Goal: Task Accomplishment & Management: Use online tool/utility

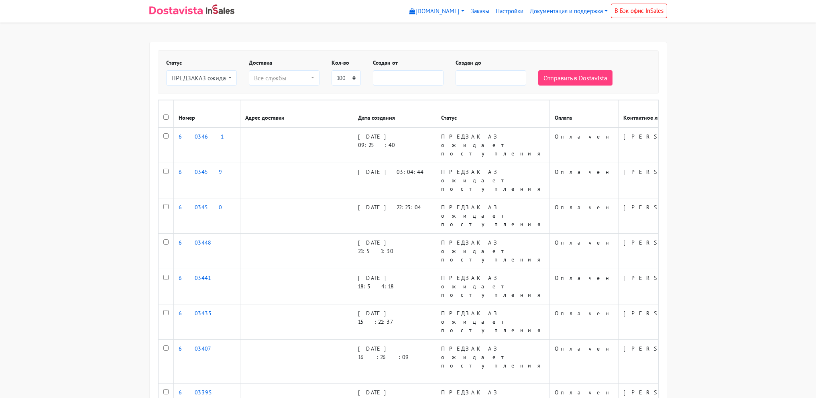
select select
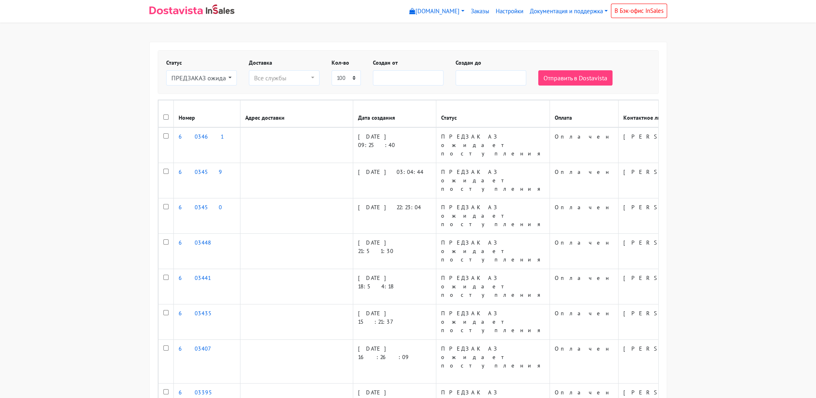
click at [238, 83] on div "Статус Новый Информация уточняется Готов к выдаче (старые заказы) Выполнен (ста…" at bounding box center [201, 72] width 83 height 27
click at [197, 73] on div "ПРЕДЗАКАЗ ожидает поступления" at bounding box center [198, 78] width 55 height 10
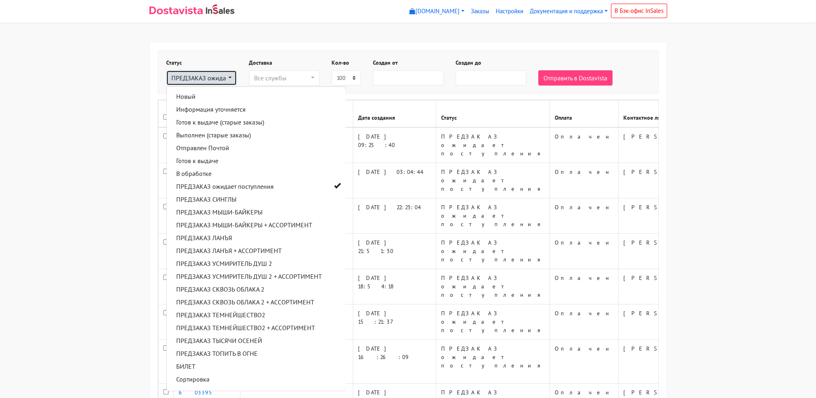
click at [209, 76] on div "ПРЕДЗАКАЗ ожидает поступления" at bounding box center [198, 78] width 55 height 10
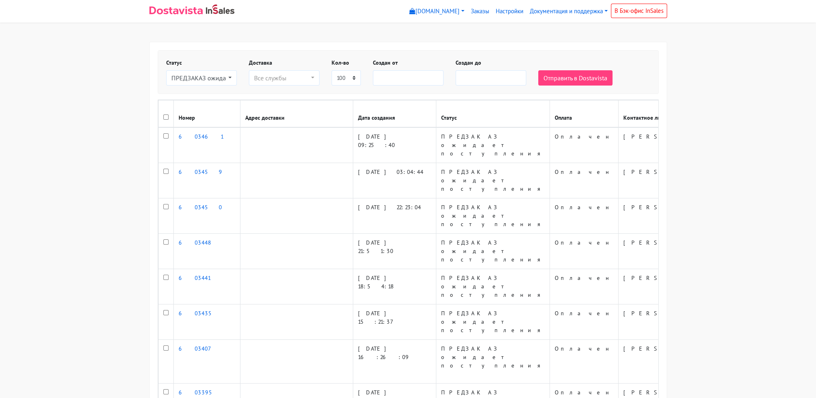
drag, startPoint x: 735, startPoint y: 235, endPoint x: 792, endPoint y: 133, distance: 116.5
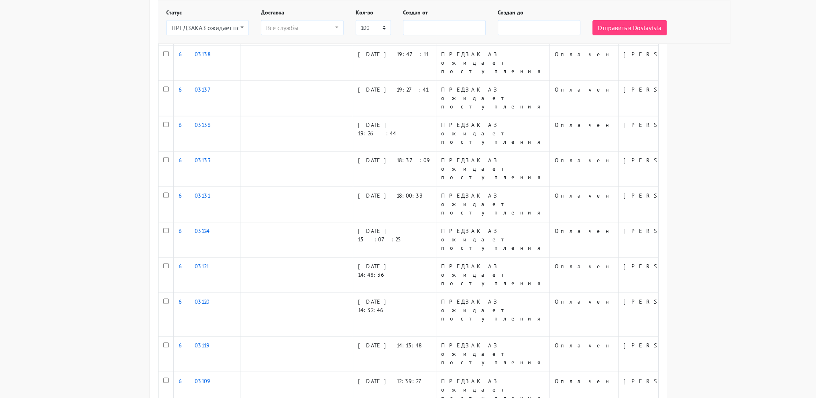
scroll to position [2047, 0]
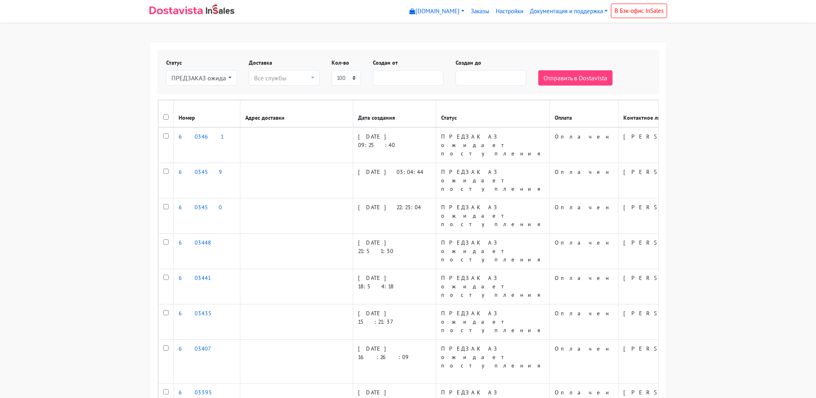
select select
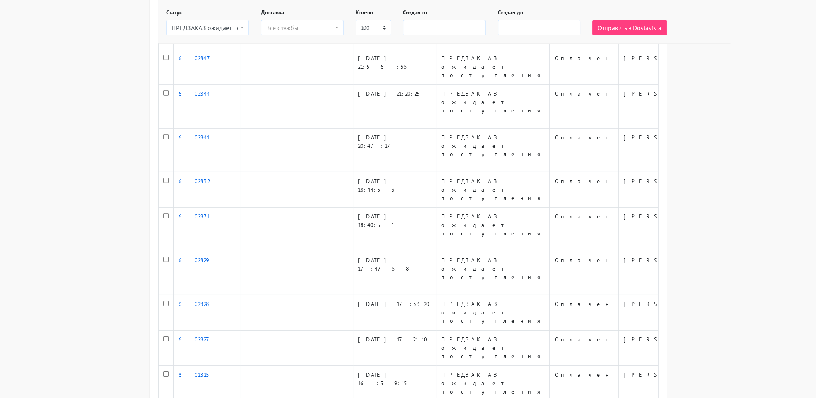
scroll to position [3330, 0]
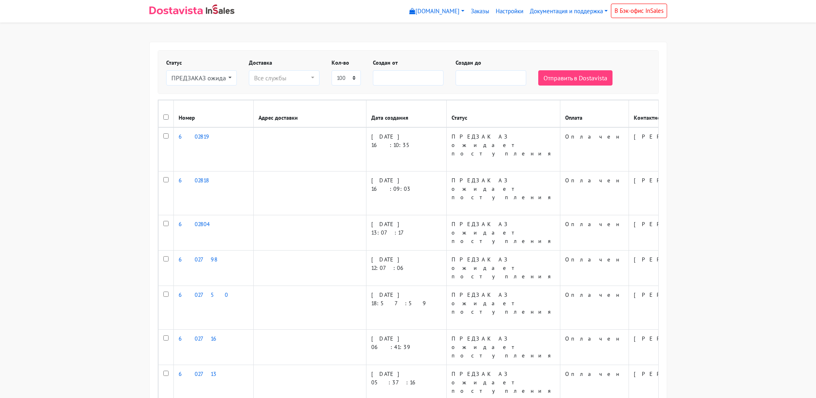
select select
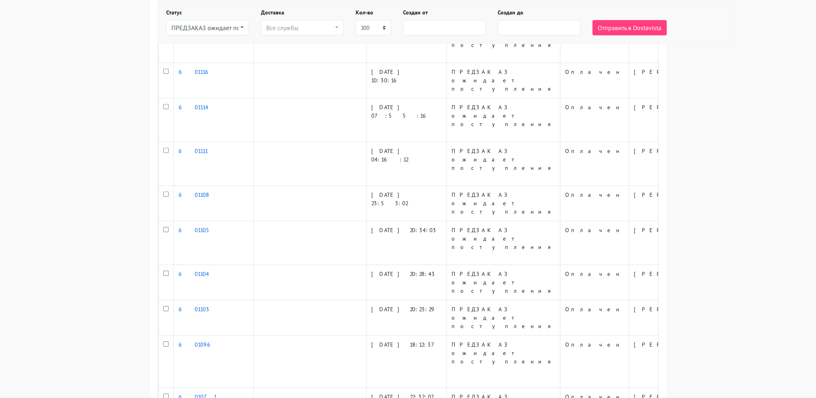
scroll to position [3415, 0]
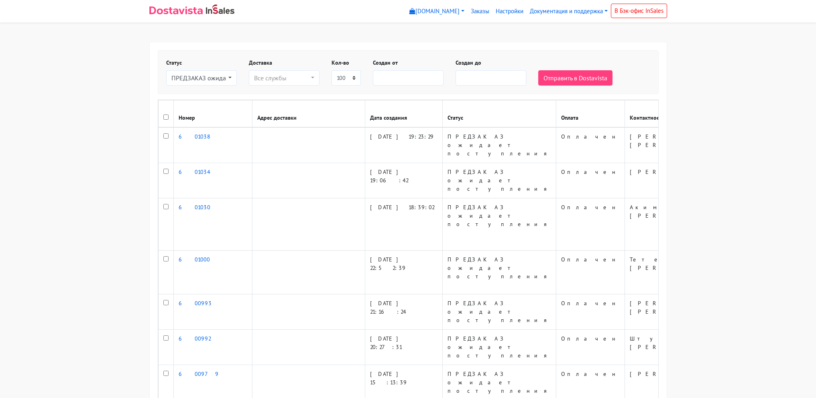
select select
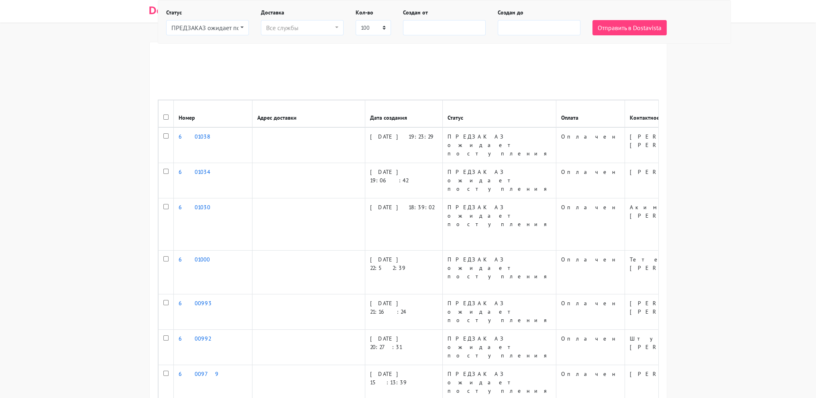
scroll to position [1638, 0]
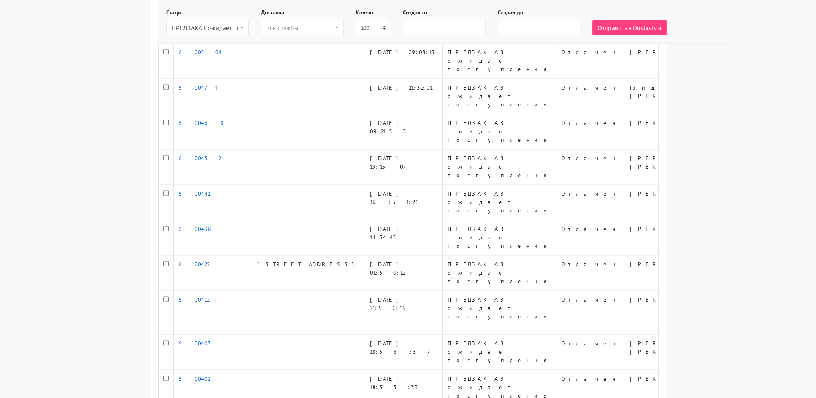
checkbox input "true"
click at [626, 21] on button "Отправить в Dostavista" at bounding box center [630, 27] width 74 height 15
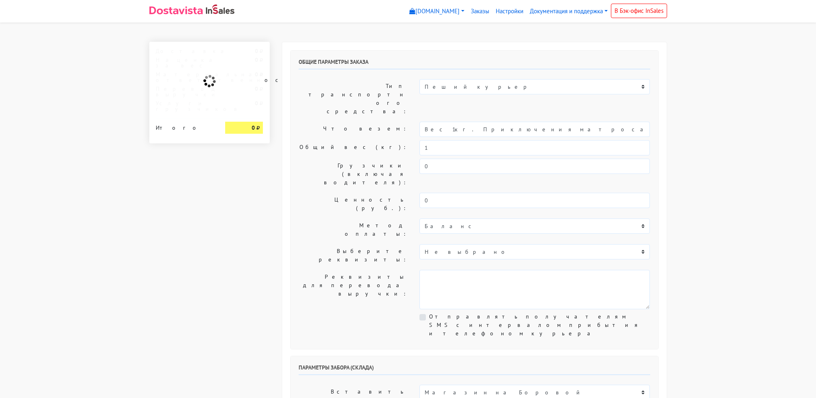
select select "12:00"
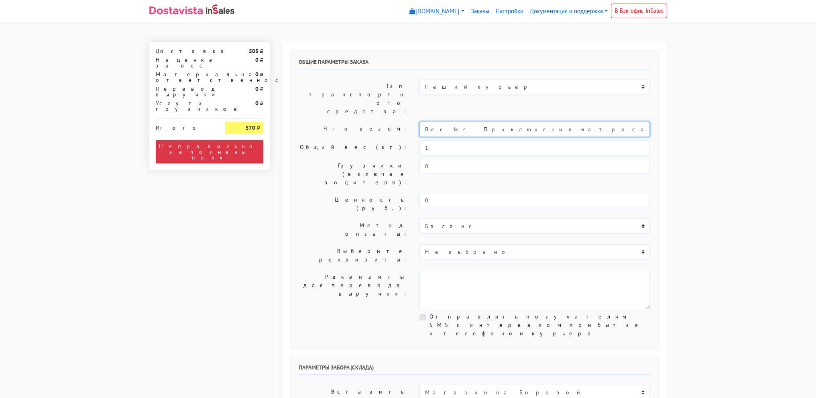
scroll to position [0, 27]
drag, startPoint x: 445, startPoint y: 104, endPoint x: 822, endPoint y: 144, distance: 379.6
type input "Вес 1кг."
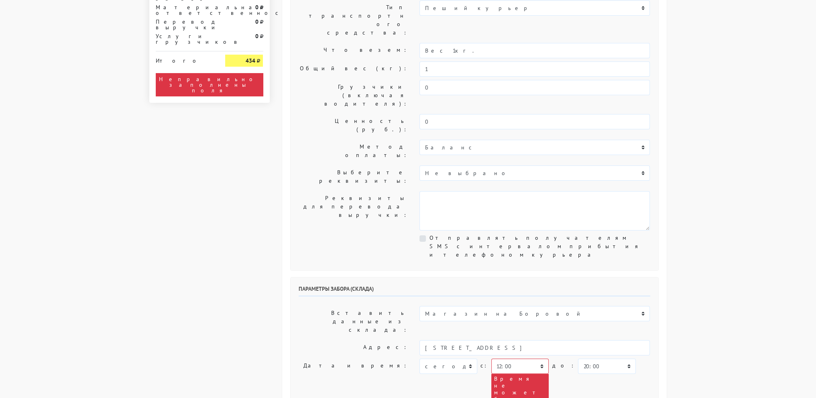
scroll to position [80, 0]
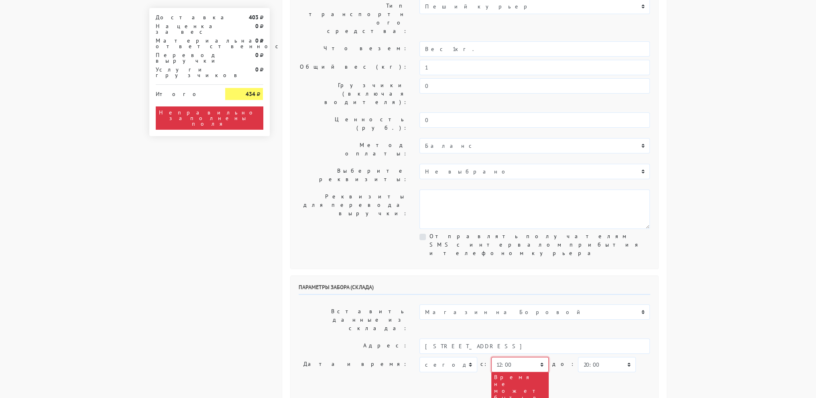
click at [513, 357] on select "00:00 00:30 01:00 01:30 02:00 02:30 03:00 03:30 04:00 04:30 05:00 05:30 06:00 0…" at bounding box center [520, 364] width 57 height 15
select select "17:00"
click at [492, 357] on select "00:00 00:30 01:00 01:30 02:00 02:30 03:00 03:30 04:00 04:30 05:00 05:30 06:00 0…" at bounding box center [520, 364] width 57 height 15
click at [583, 357] on select "00:00 00:30 01:00 01:30 02:00 02:30 03:00 03:30 04:00 04:30 05:00 05:30 06:00 0…" at bounding box center [606, 364] width 57 height 15
select select "18:00"
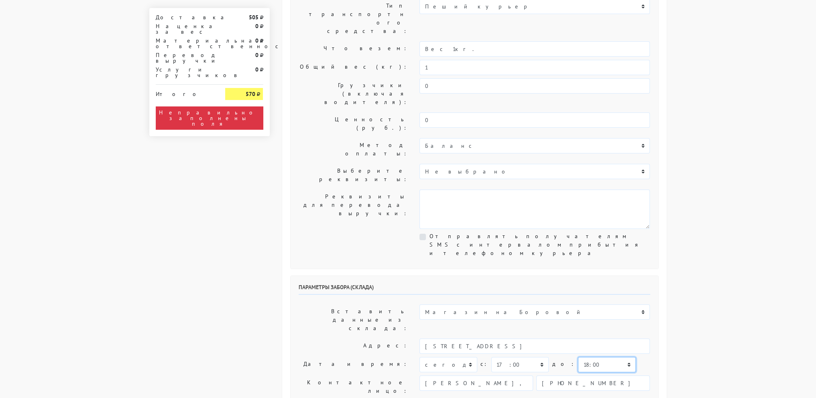
click at [578, 357] on select "00:00 00:30 01:00 01:30 02:00 02:30 03:00 03:30 04:00 04:30 05:00 05:30 06:00 0…" at bounding box center [606, 364] width 57 height 15
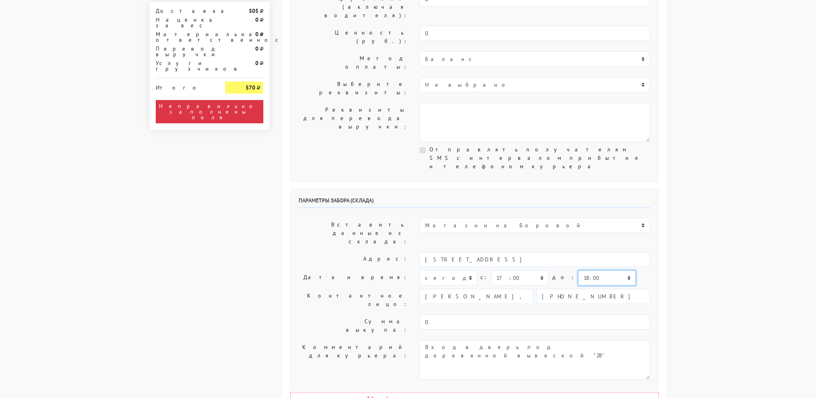
scroll to position [241, 0]
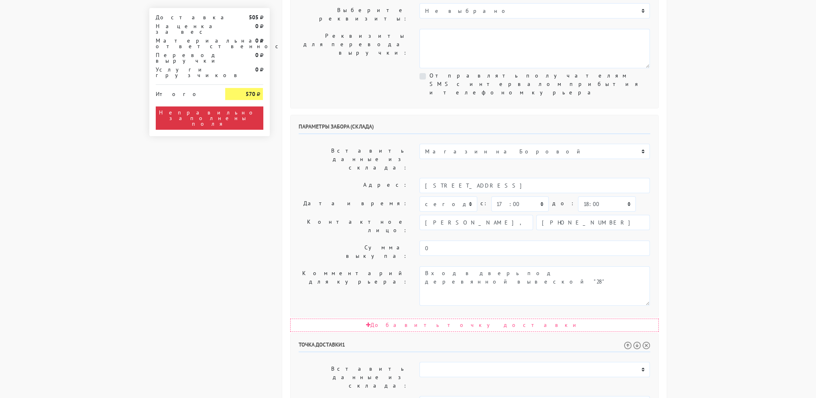
select select "17:30"
select select "19:30"
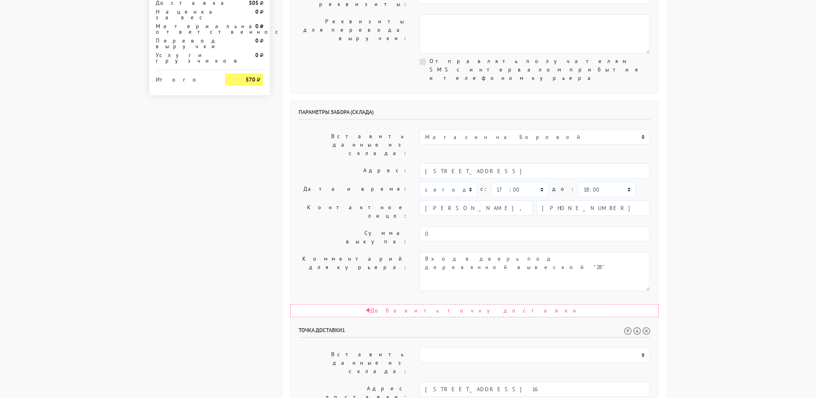
scroll to position [281, 0]
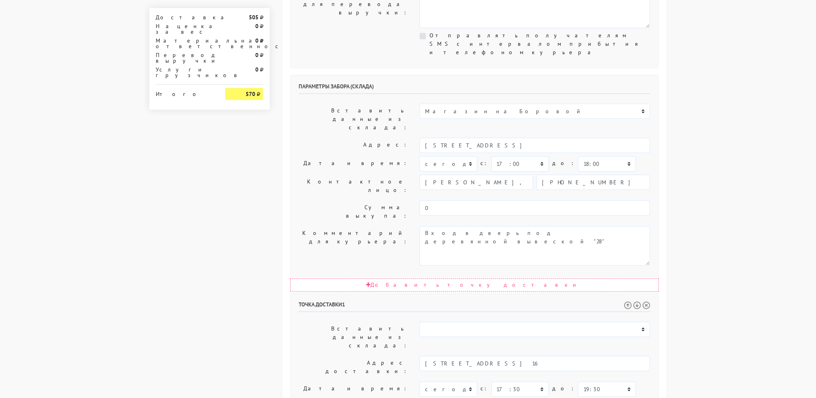
drag, startPoint x: 551, startPoint y: 303, endPoint x: 341, endPoint y: 308, distance: 209.3
click at [757, 122] on body "myshop-tx960.myinsales.ru myshop-tx960.myinsales.ru Выйти Заказы Настройки 505" at bounding box center [408, 168] width 816 height 899
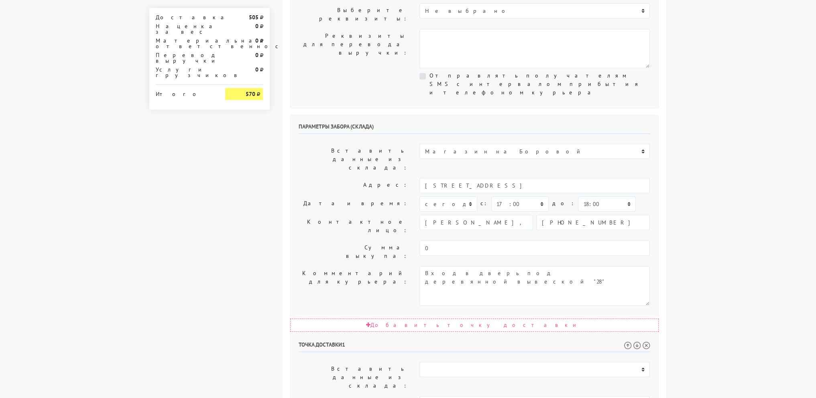
click at [714, 182] on body "myshop-tx960.myinsales.ru myshop-tx960.myinsales.ru Выйти Заказы Настройки 505" at bounding box center [408, 208] width 816 height 899
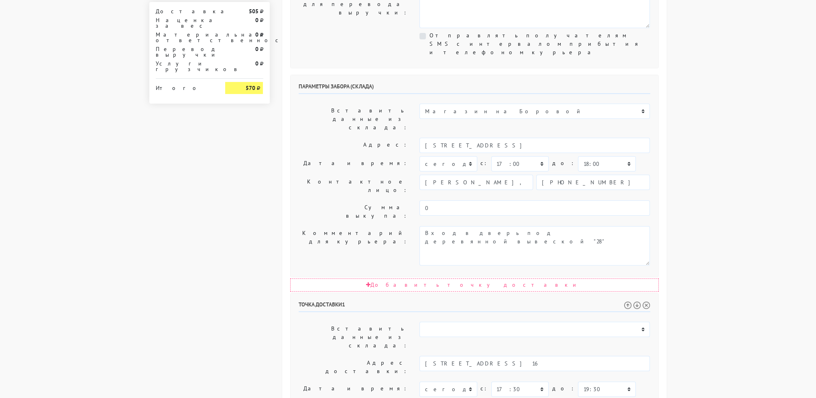
click at [714, 182] on body "myshop-tx960.myinsales.ru myshop-tx960.myinsales.ru Выйти Заказы Настройки 505" at bounding box center [408, 168] width 816 height 899
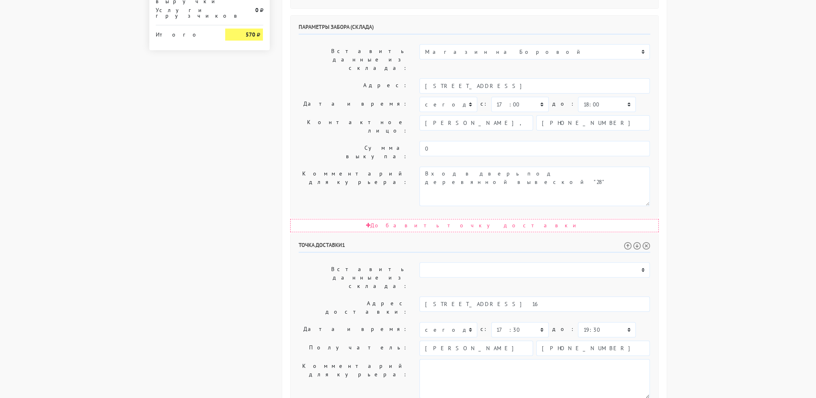
scroll to position [341, 0]
